Goal: Information Seeking & Learning: Learn about a topic

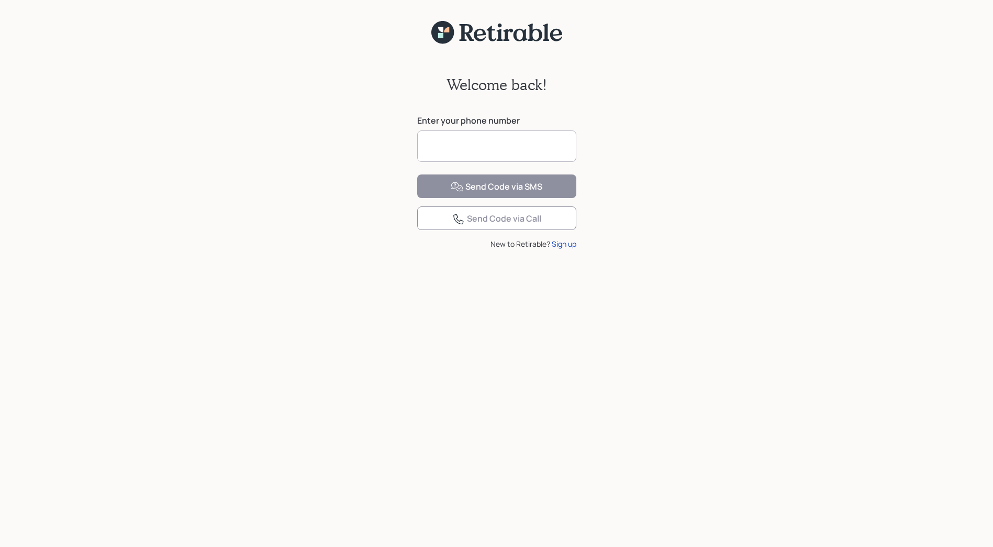
click at [437, 151] on input at bounding box center [496, 145] width 159 height 31
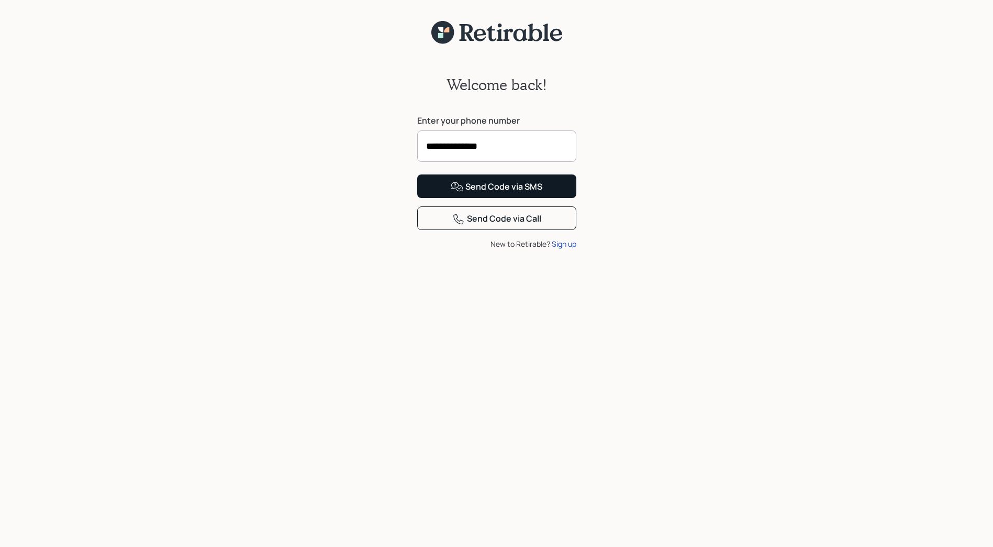
type input "**********"
click at [499, 193] on div "Send Code via SMS" at bounding box center [497, 187] width 92 height 13
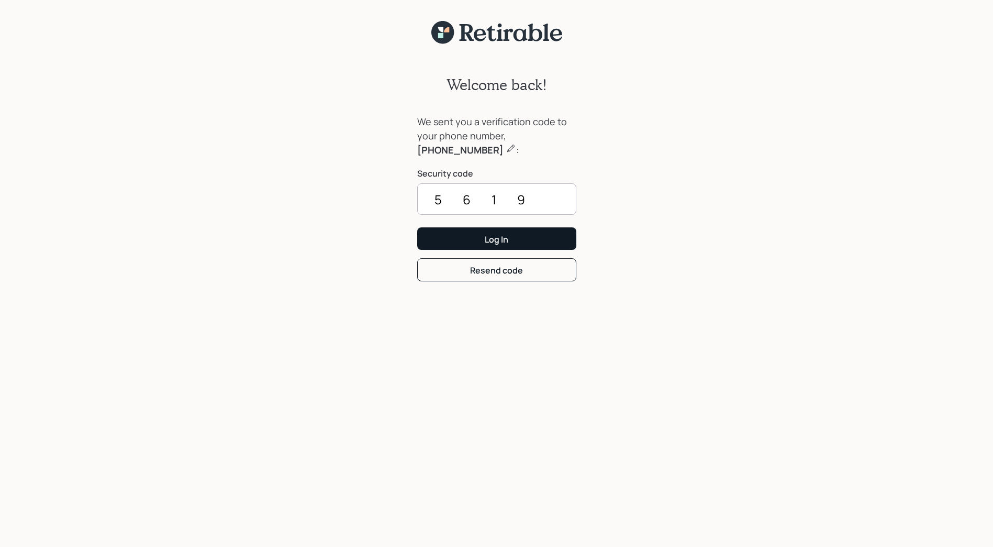
type input "5619"
click at [499, 234] on div "Log In" at bounding box center [497, 239] width 24 height 12
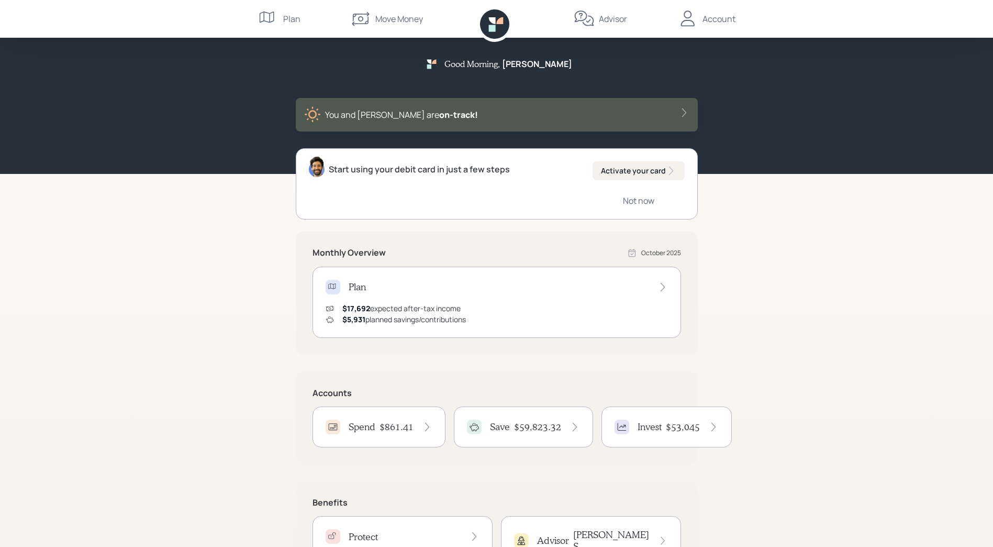
click at [499, 234] on div "Monthly Overview [DATE] Plan $17,692 expected after-tax income $5,931 planned s…" at bounding box center [497, 293] width 402 height 124
click at [654, 244] on div "Monthly Overview [DATE] Plan $17,692 expected after-tax income $5,931 planned s…" at bounding box center [497, 293] width 402 height 124
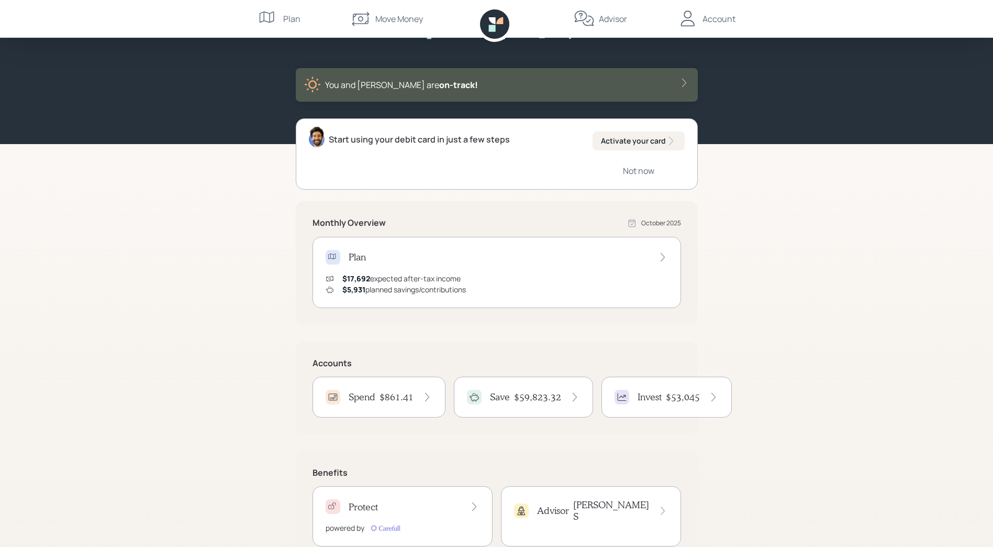
scroll to position [63, 0]
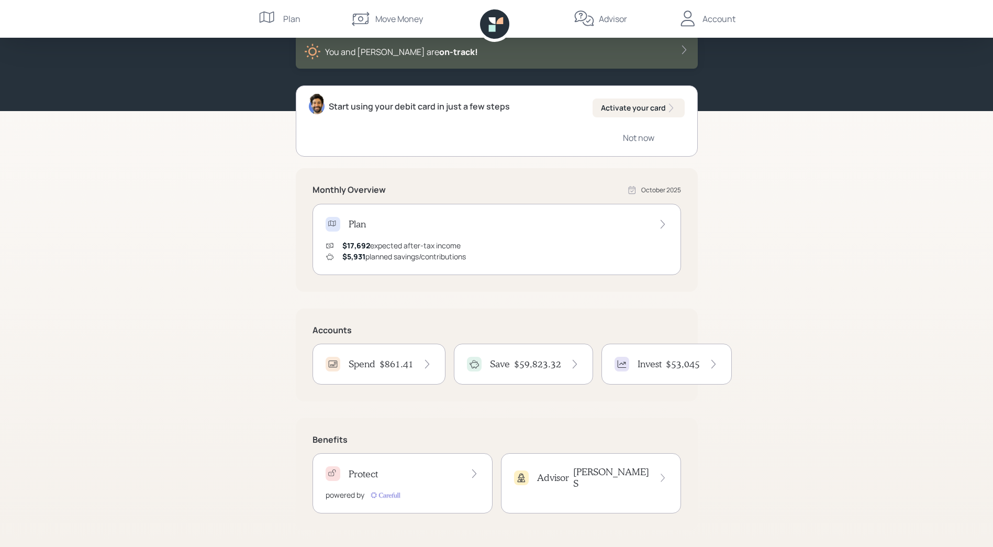
click at [464, 232] on div "Plan $17,692 expected after-tax income $5,931 planned savings/contributions" at bounding box center [497, 239] width 369 height 71
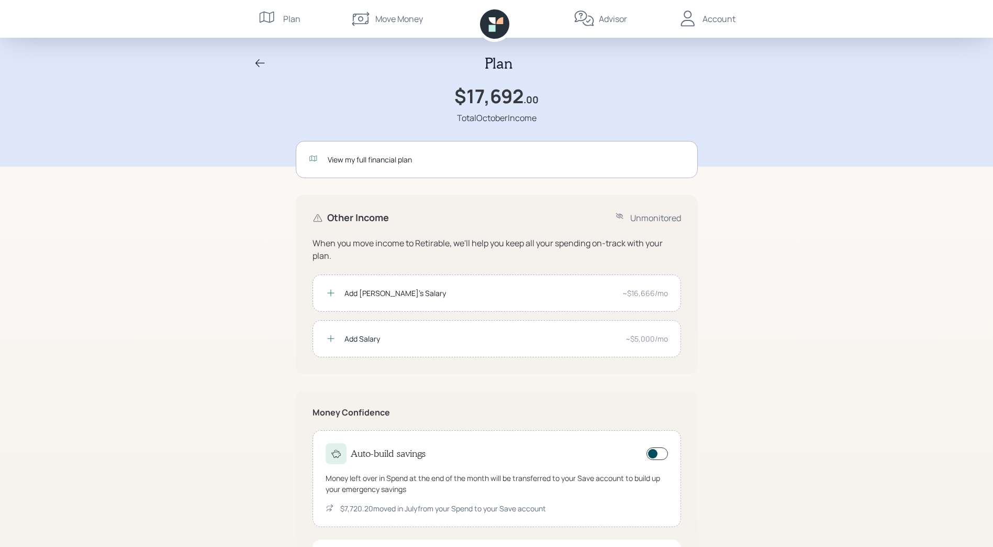
click at [260, 60] on icon at bounding box center [260, 63] width 13 height 13
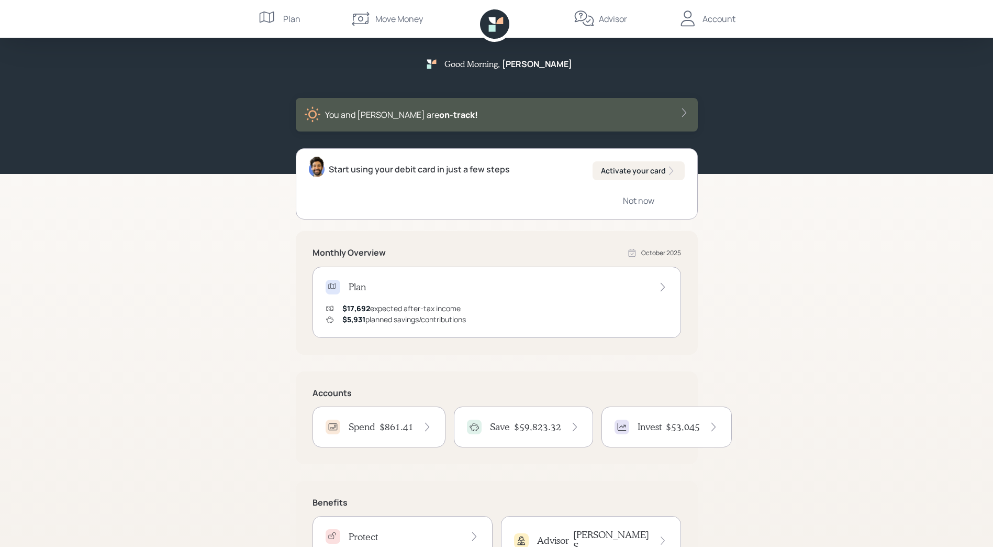
click at [522, 356] on div "Start using your debit card in just a few steps Activate your card Not now Mont…" at bounding box center [497, 378] width 402 height 461
click at [410, 314] on div "$5,931 planned savings/contributions" at bounding box center [404, 319] width 124 height 11
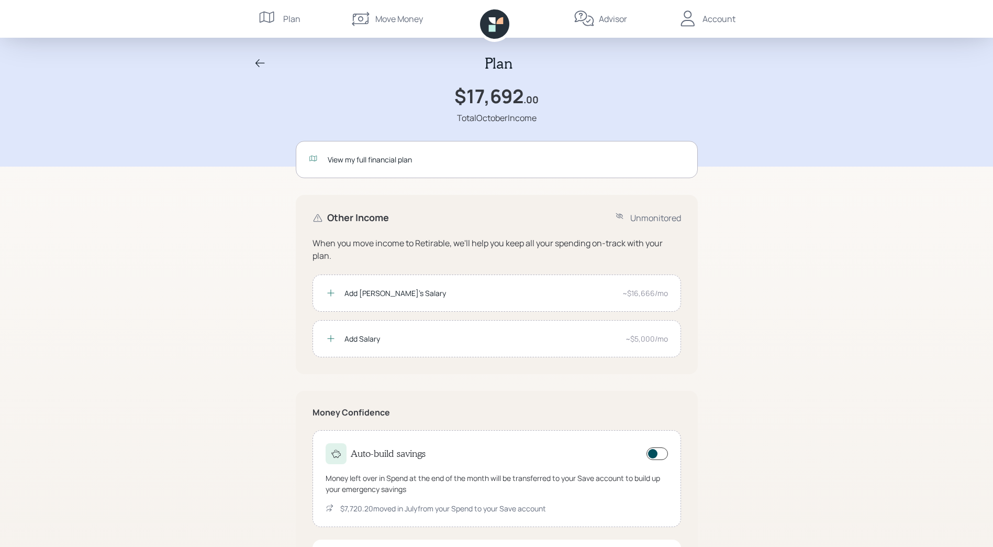
click at [371, 162] on div "View my full financial plan" at bounding box center [506, 159] width 357 height 11
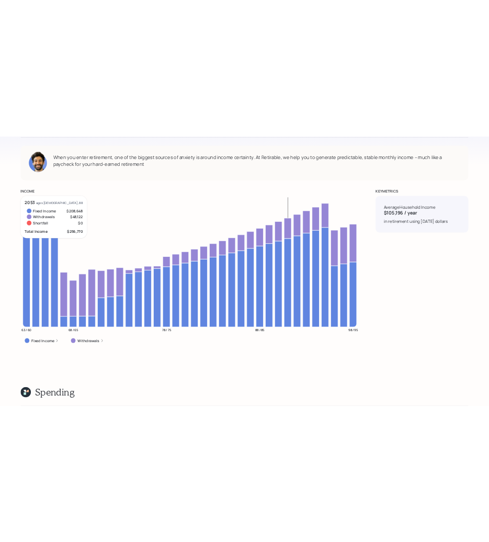
scroll to position [3828, 0]
